Goal: Task Accomplishment & Management: Manage account settings

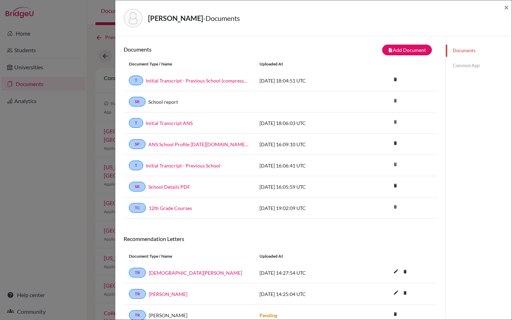
scroll to position [37, 0]
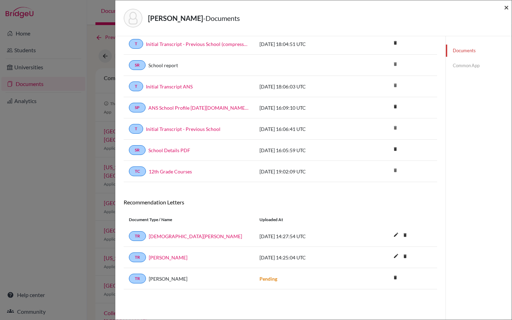
click at [507, 6] on span "×" at bounding box center [506, 7] width 5 height 10
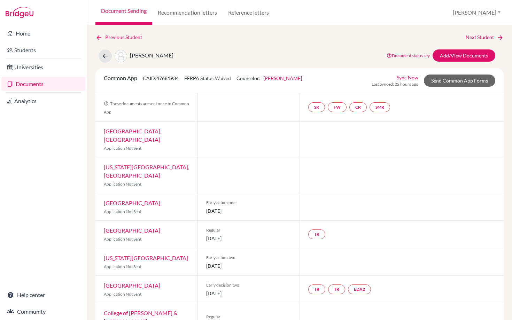
click at [26, 86] on link "Documents" at bounding box center [43, 84] width 84 height 14
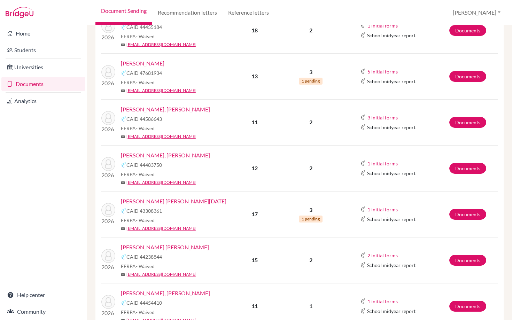
scroll to position [178, 0]
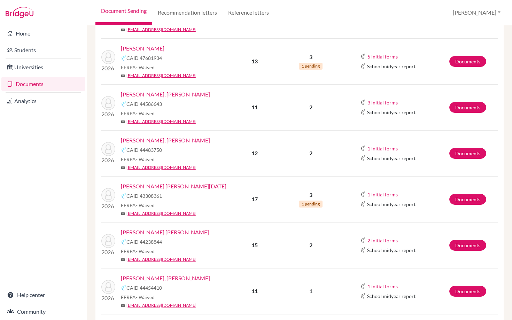
click at [167, 143] on link "Daetz Guerrero, Ethan Alexander" at bounding box center [165, 140] width 89 height 8
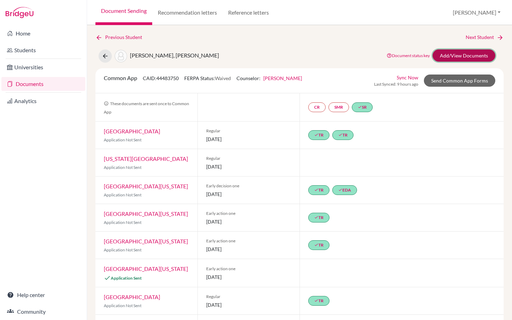
click at [455, 55] on link "Add/View Documents" at bounding box center [463, 55] width 63 height 12
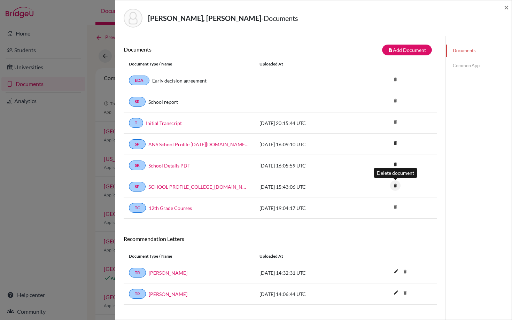
click at [396, 187] on icon "delete" at bounding box center [395, 185] width 10 height 10
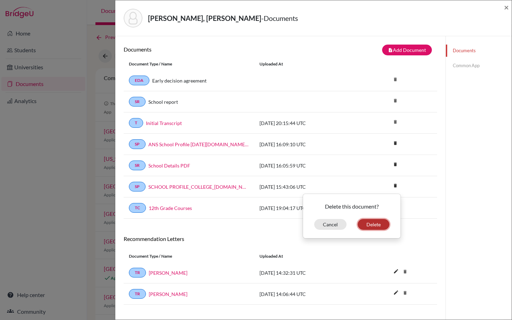
click at [376, 222] on button "Delete" at bounding box center [374, 224] width 32 height 11
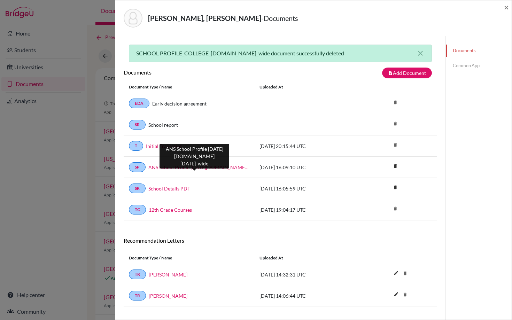
click at [216, 166] on link "ANS School Profile 2025-2026.school_wide" at bounding box center [198, 167] width 101 height 7
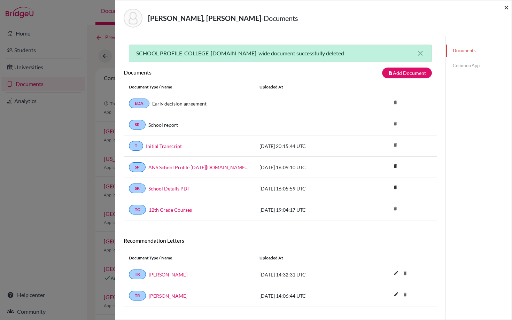
click at [508, 8] on span "×" at bounding box center [506, 7] width 5 height 10
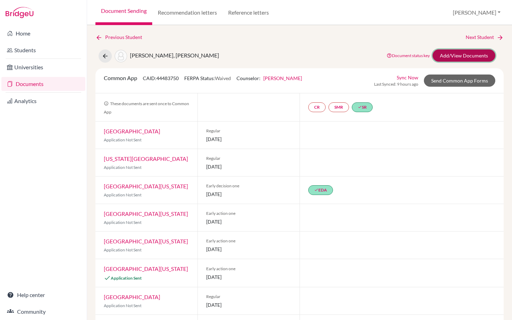
click at [451, 56] on link "Add/View Documents" at bounding box center [463, 55] width 63 height 12
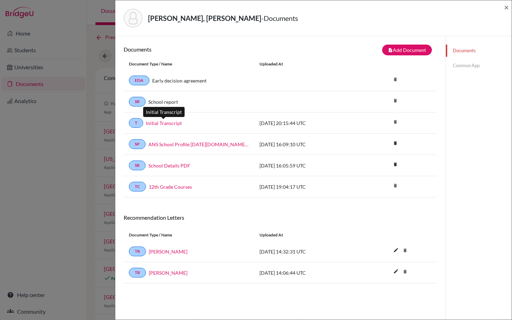
click at [155, 123] on link "Initial Transcript" at bounding box center [164, 122] width 36 height 7
click at [168, 187] on link "12th Grade Courses" at bounding box center [170, 186] width 43 height 7
click at [220, 52] on h6 "Documents" at bounding box center [202, 49] width 157 height 7
click at [69, 134] on div "Daetz Guerrero, Ethan Alexander - Documents × Documents note_add Add Document D…" at bounding box center [256, 160] width 512 height 320
